Goal: Task Accomplishment & Management: Use online tool/utility

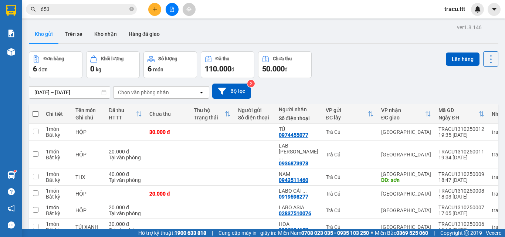
scroll to position [34, 0]
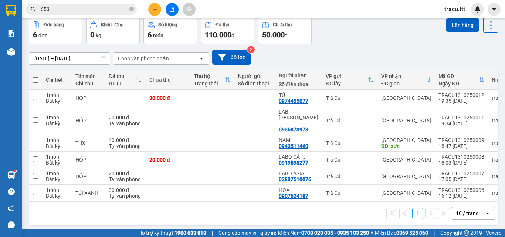
click at [168, 9] on button at bounding box center [172, 9] width 13 height 13
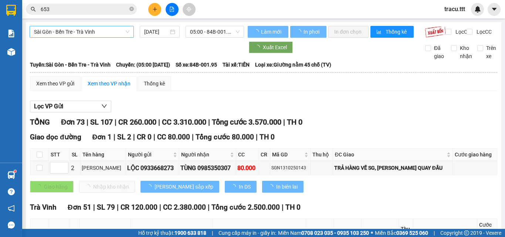
click at [95, 30] on span "Sài Gòn - Bến Tre - Trà Vinh" at bounding box center [81, 31] width 95 height 11
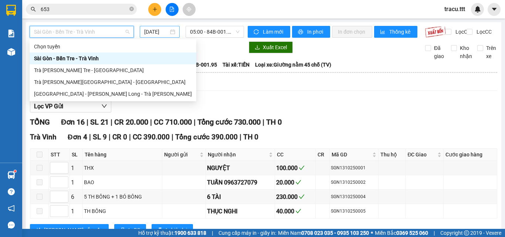
click at [149, 35] on input "[DATE]" at bounding box center [156, 32] width 24 height 8
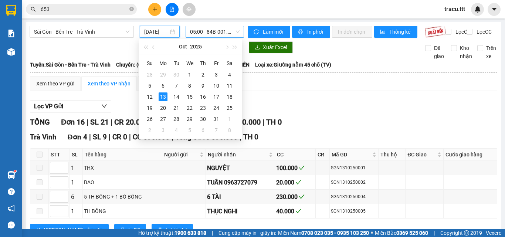
click at [208, 35] on span "05:00 - 84B-001.95" at bounding box center [215, 31] width 50 height 11
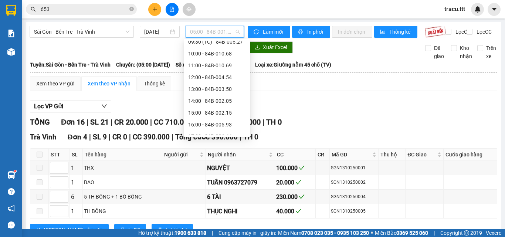
scroll to position [77, 0]
click at [231, 101] on div "14:00 - 84B-002.05" at bounding box center [217, 100] width 58 height 8
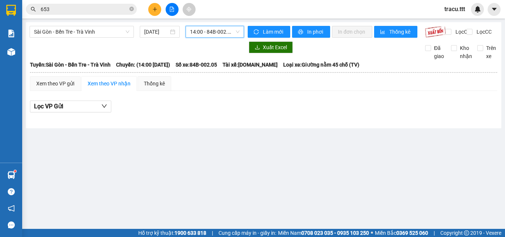
click at [217, 35] on span "14:00 - 84B-002.05" at bounding box center [215, 31] width 50 height 11
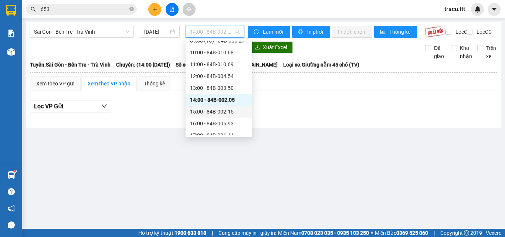
click at [226, 115] on div "15:00 - 84B-002.15" at bounding box center [219, 112] width 58 height 8
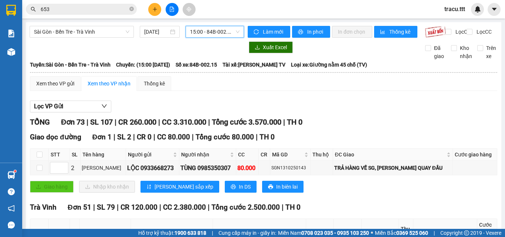
click at [216, 33] on span "15:00 - 84B-002.15" at bounding box center [215, 31] width 50 height 11
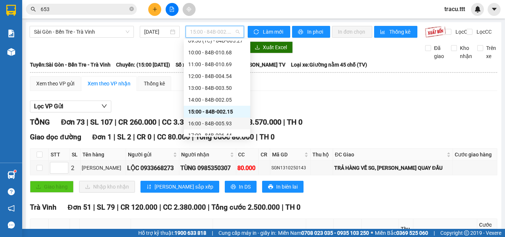
click at [221, 128] on div "16:00 - 84B-005.93" at bounding box center [217, 124] width 67 height 12
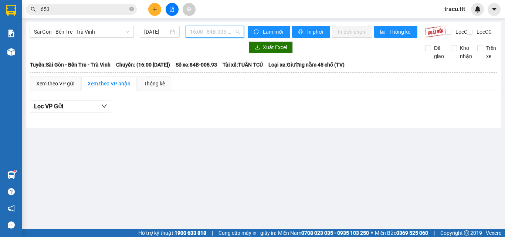
click at [218, 33] on span "16:00 - 84B-005.93" at bounding box center [215, 31] width 50 height 11
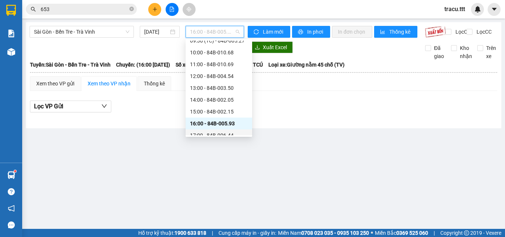
click at [231, 132] on div "17:00 - 84B-006.44" at bounding box center [219, 135] width 58 height 8
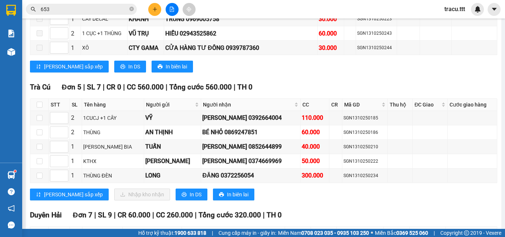
scroll to position [829, 0]
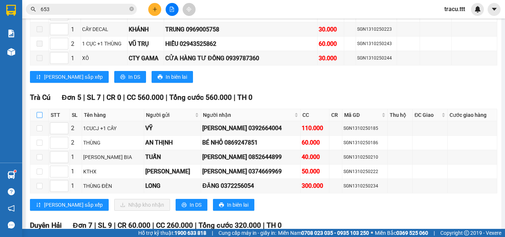
click at [37, 118] on input "checkbox" at bounding box center [40, 115] width 6 height 6
checkbox input "true"
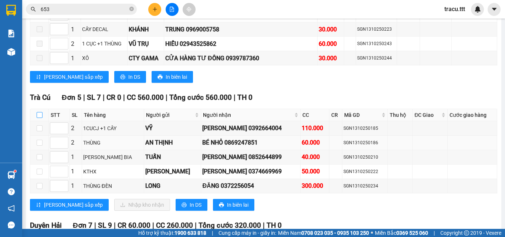
checkbox input "true"
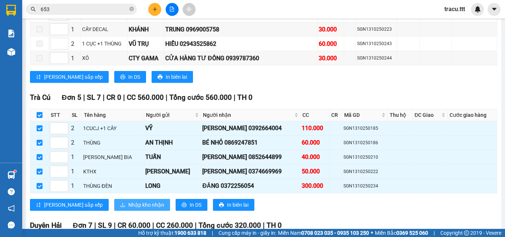
click at [133, 210] on button "Nhập kho nhận" at bounding box center [142, 205] width 56 height 12
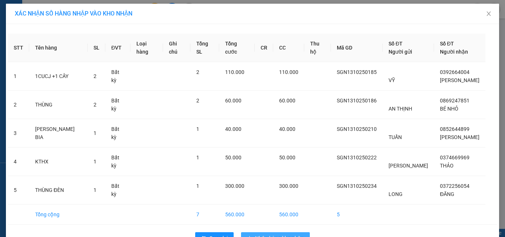
click at [295, 234] on span "Nhập hàng kho nhận" at bounding box center [279, 238] width 49 height 8
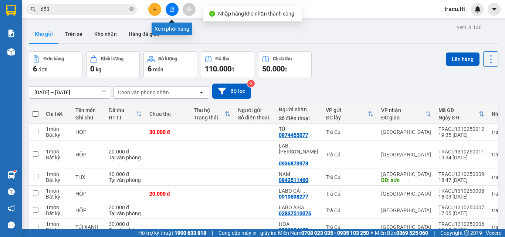
click at [178, 10] on button at bounding box center [172, 9] width 13 height 13
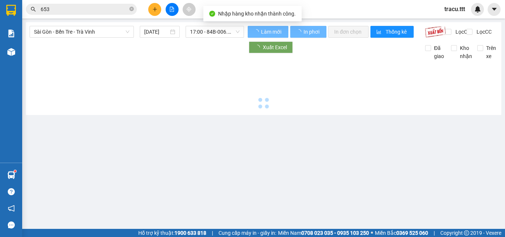
click at [226, 30] on span "17:00 - 84B-006.44" at bounding box center [215, 31] width 50 height 11
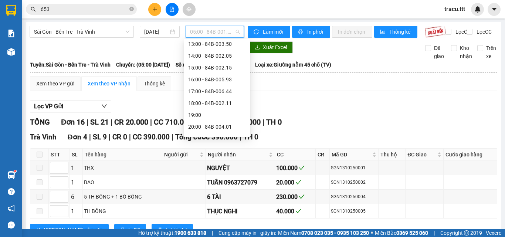
scroll to position [130, 0]
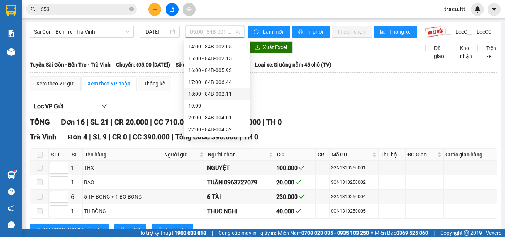
click at [230, 94] on div "18:00 - 84B-002.11" at bounding box center [217, 94] width 58 height 8
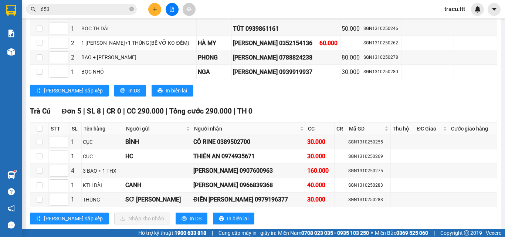
scroll to position [749, 0]
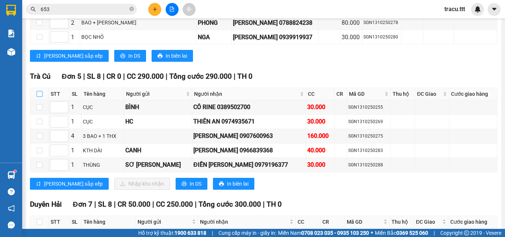
click at [40, 97] on input "checkbox" at bounding box center [40, 94] width 6 height 6
checkbox input "true"
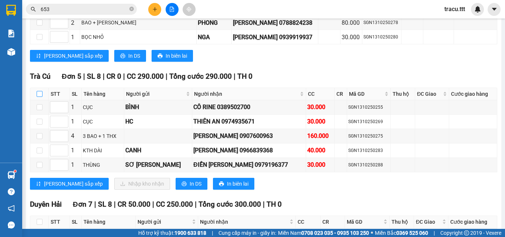
checkbox input "true"
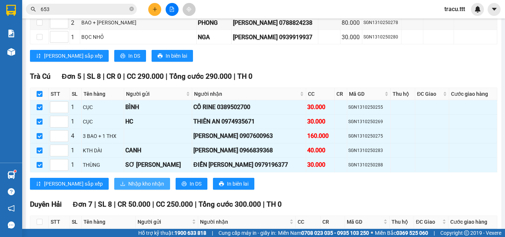
click at [114, 185] on button "Nhập kho nhận" at bounding box center [142, 184] width 56 height 12
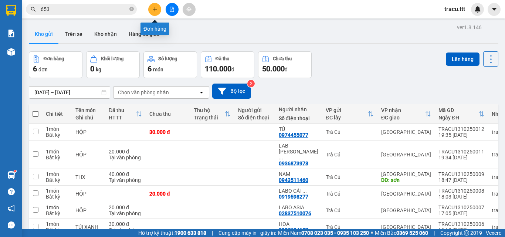
click at [152, 7] on button at bounding box center [154, 9] width 13 height 13
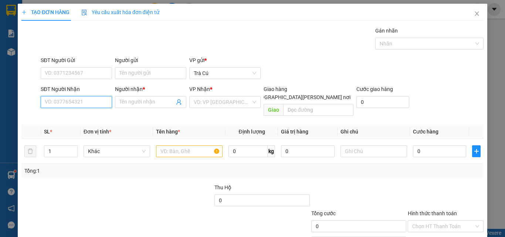
click at [81, 99] on input "SĐT Người Nhận" at bounding box center [76, 102] width 71 height 12
type input "0978777338"
click at [149, 99] on input "Người nhận *" at bounding box center [146, 102] width 55 height 8
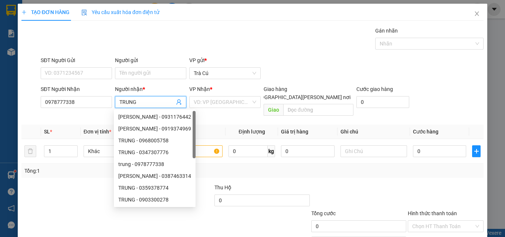
type input "TRUNG"
click at [229, 95] on div "VP Nhận *" at bounding box center [224, 90] width 71 height 11
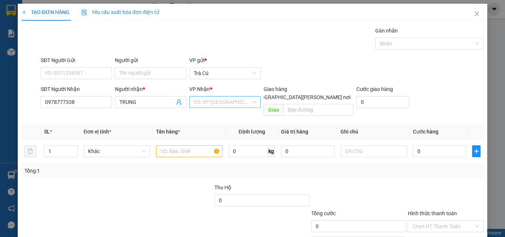
click at [239, 105] on input "search" at bounding box center [222, 102] width 57 height 11
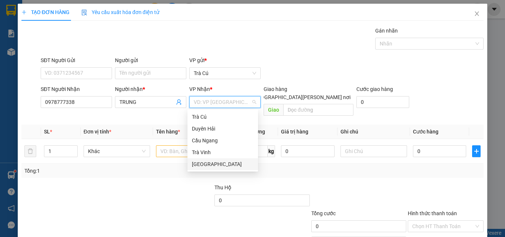
click at [209, 164] on div "[GEOGRAPHIC_DATA]" at bounding box center [223, 164] width 62 height 8
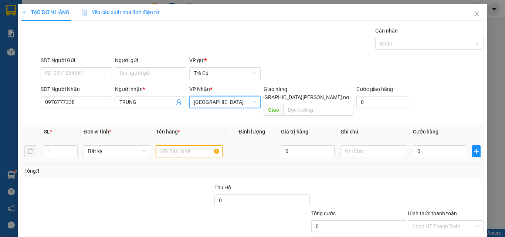
click at [199, 149] on input "text" at bounding box center [189, 151] width 67 height 12
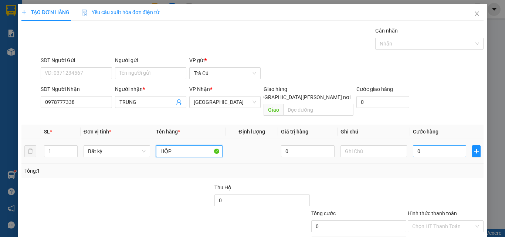
type input "HỘP"
click at [436, 147] on input "0" at bounding box center [439, 151] width 53 height 12
type input "3"
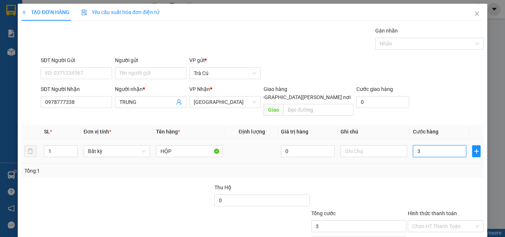
type input "30"
type input "30.000"
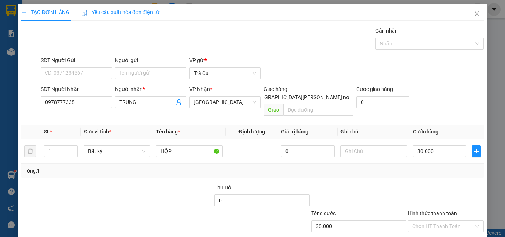
scroll to position [37, 0]
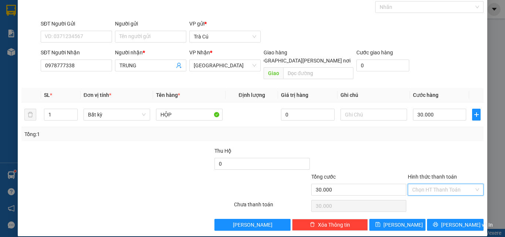
click at [454, 186] on input "Hình thức thanh toán" at bounding box center [443, 189] width 62 height 11
click at [449, 195] on div "Tại văn phòng" at bounding box center [441, 196] width 66 height 8
type input "0"
click at [459, 219] on button "[PERSON_NAME] và In" at bounding box center [455, 225] width 57 height 12
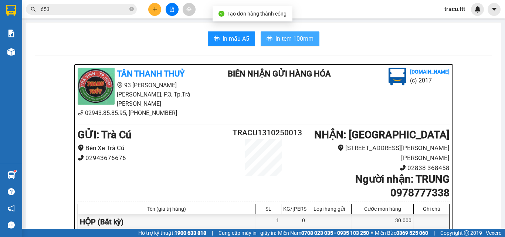
drag, startPoint x: 303, startPoint y: 43, endPoint x: 308, endPoint y: 48, distance: 7.6
click at [303, 42] on span "In tem 100mm" at bounding box center [295, 38] width 38 height 9
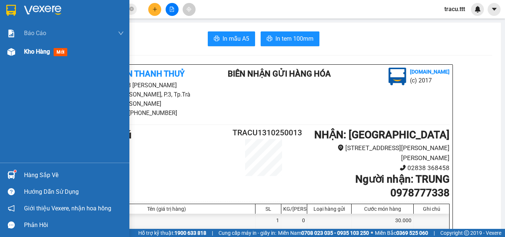
click at [30, 54] on span "Kho hàng" at bounding box center [37, 51] width 26 height 7
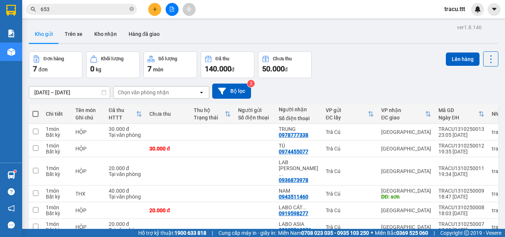
click at [412, 87] on div "[DATE] – [DATE] Press the down arrow key to interact with the calendar and sele…" at bounding box center [264, 91] width 470 height 15
click at [33, 112] on span at bounding box center [36, 114] width 6 height 6
click at [36, 110] on input "checkbox" at bounding box center [36, 110] width 0 height 0
checkbox input "true"
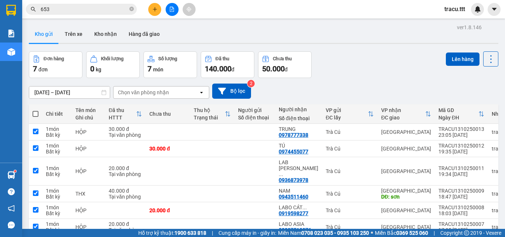
checkbox input "true"
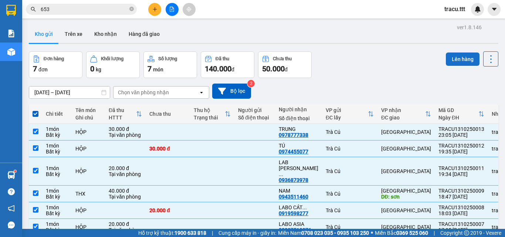
click at [460, 59] on button "Lên hàng" at bounding box center [463, 59] width 34 height 13
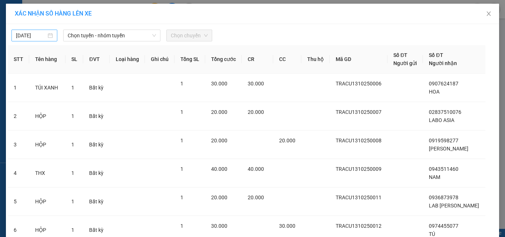
click at [40, 38] on input "[DATE]" at bounding box center [31, 35] width 30 height 8
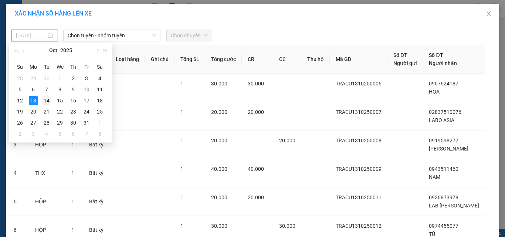
click at [49, 101] on div "14" at bounding box center [46, 100] width 9 height 9
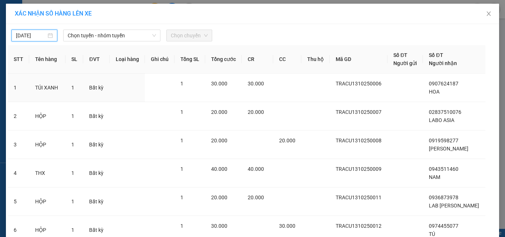
type input "[DATE]"
click at [97, 37] on span "Chọn tuyến - nhóm tuyến" at bounding box center [112, 35] width 88 height 11
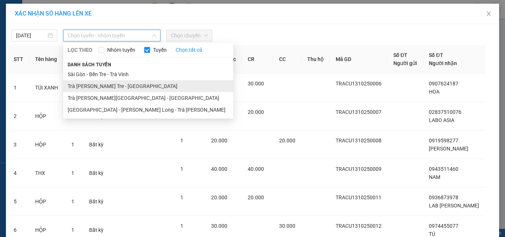
click at [104, 87] on li "Trà [PERSON_NAME] Tre - [GEOGRAPHIC_DATA]" at bounding box center [148, 86] width 170 height 12
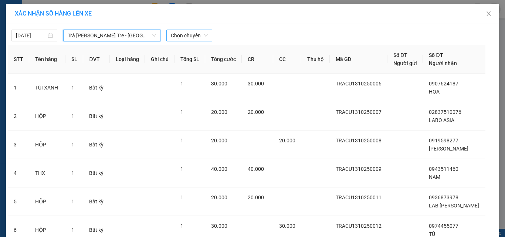
click at [183, 33] on span "Chọn chuyến" at bounding box center [189, 35] width 37 height 11
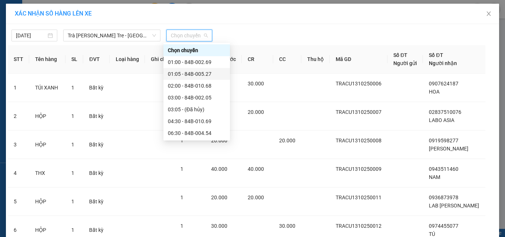
click at [198, 72] on div "01:05 - 84B-005.27" at bounding box center [197, 74] width 58 height 8
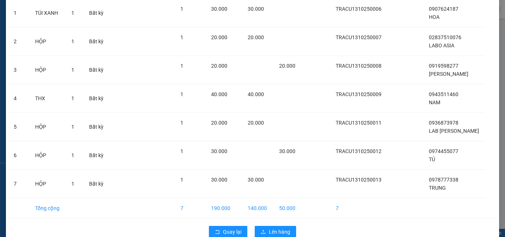
scroll to position [107, 0]
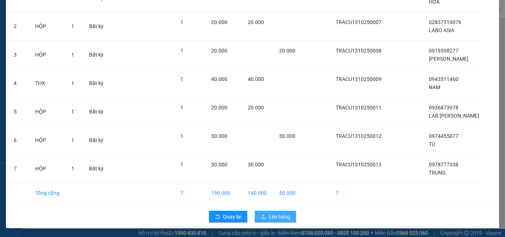
click at [278, 217] on span "Lên hàng" at bounding box center [279, 217] width 21 height 8
